Goal: Task Accomplishment & Management: Manage account settings

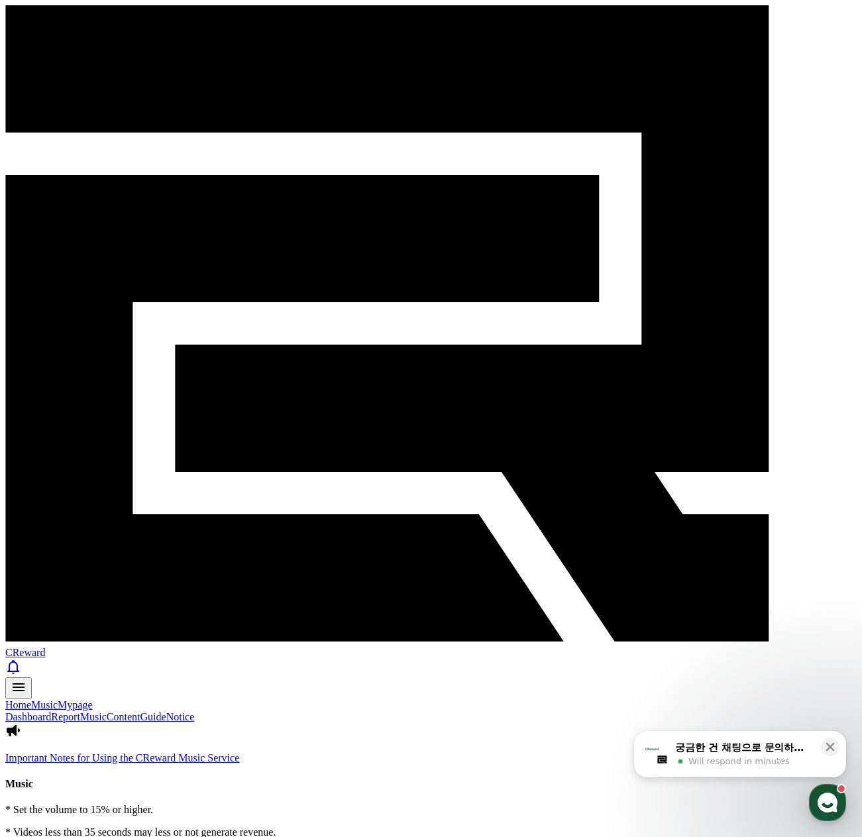
click at [141, 711] on link "Content" at bounding box center [124, 716] width 34 height 11
click at [37, 711] on link "Dashboard" at bounding box center [28, 716] width 46 height 11
click at [92, 699] on link "Mypage" at bounding box center [75, 704] width 34 height 11
select select "**********"
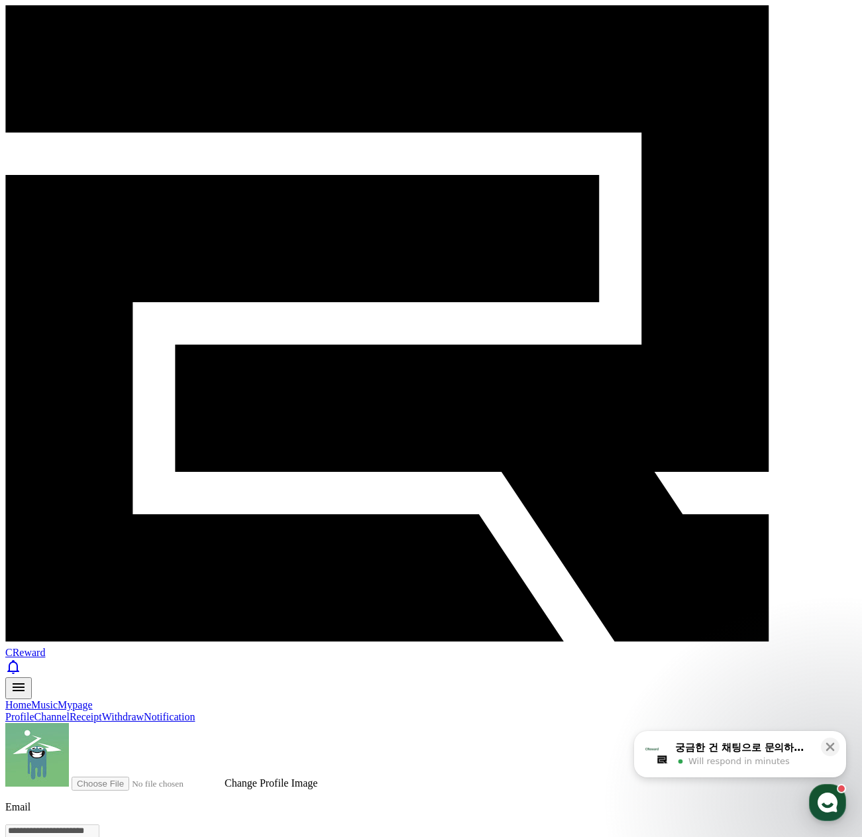
click at [32, 711] on link "Profile" at bounding box center [19, 716] width 29 height 11
click at [58, 699] on link "Music" at bounding box center [44, 704] width 27 height 11
click at [11, 711] on link "Profile" at bounding box center [19, 716] width 29 height 11
click at [58, 699] on link "Music" at bounding box center [44, 704] width 27 height 11
click at [144, 711] on link "Withdraw" at bounding box center [123, 716] width 42 height 11
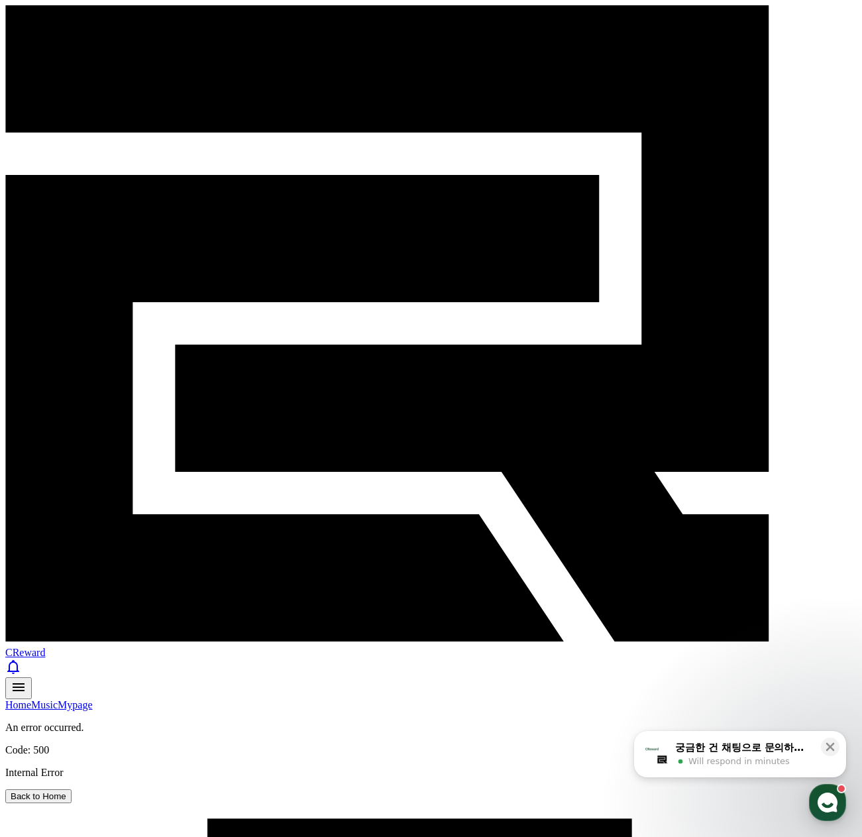
click at [549, 722] on div "An error occurred. Code: 500 Internal Error Back to Home" at bounding box center [431, 763] width 852 height 82
